Goal: Share content

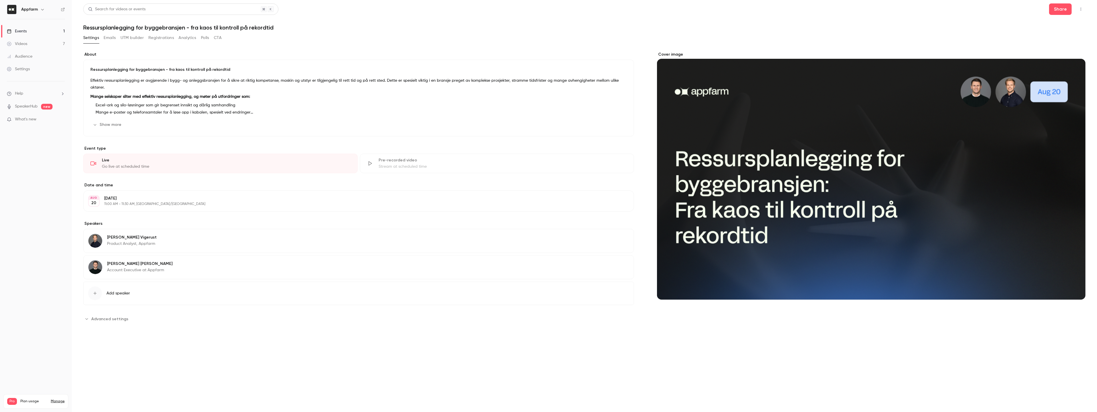
click at [30, 40] on link "Videos 7" at bounding box center [36, 44] width 72 height 13
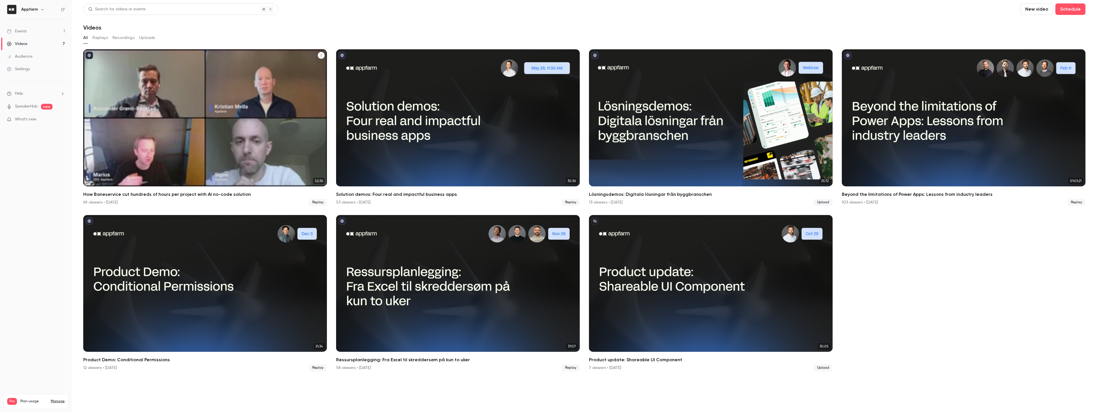
click at [324, 55] on button "How Baneservice cut hundreds of hours per project with AI no-code solution" at bounding box center [321, 55] width 7 height 7
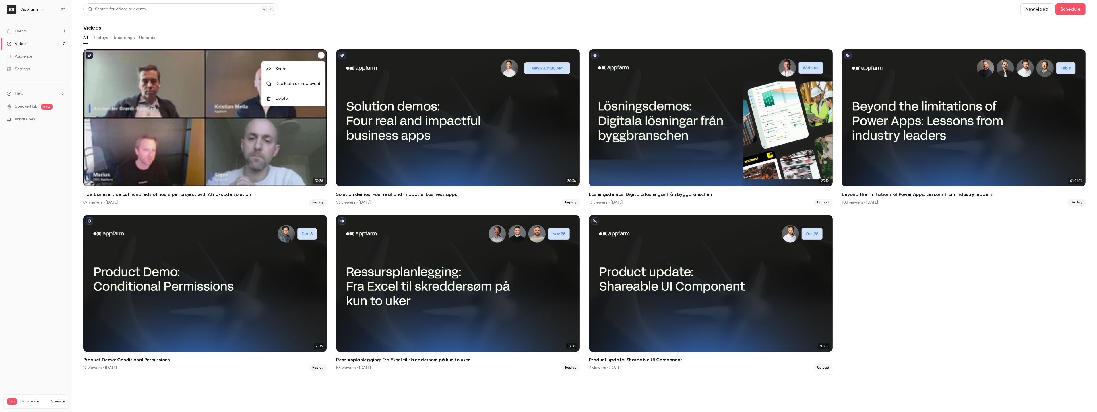
click at [297, 67] on div "Share" at bounding box center [297, 69] width 45 height 6
